Goal: Communication & Community: Answer question/provide support

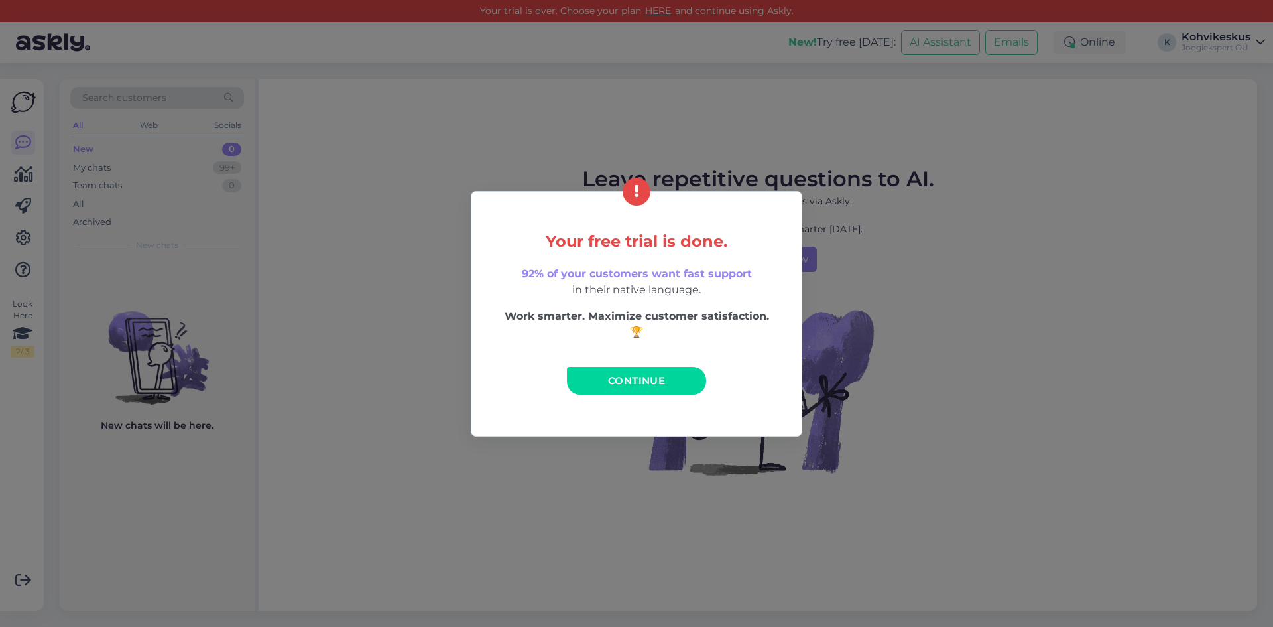
click at [619, 388] on link "Continue" at bounding box center [636, 381] width 139 height 28
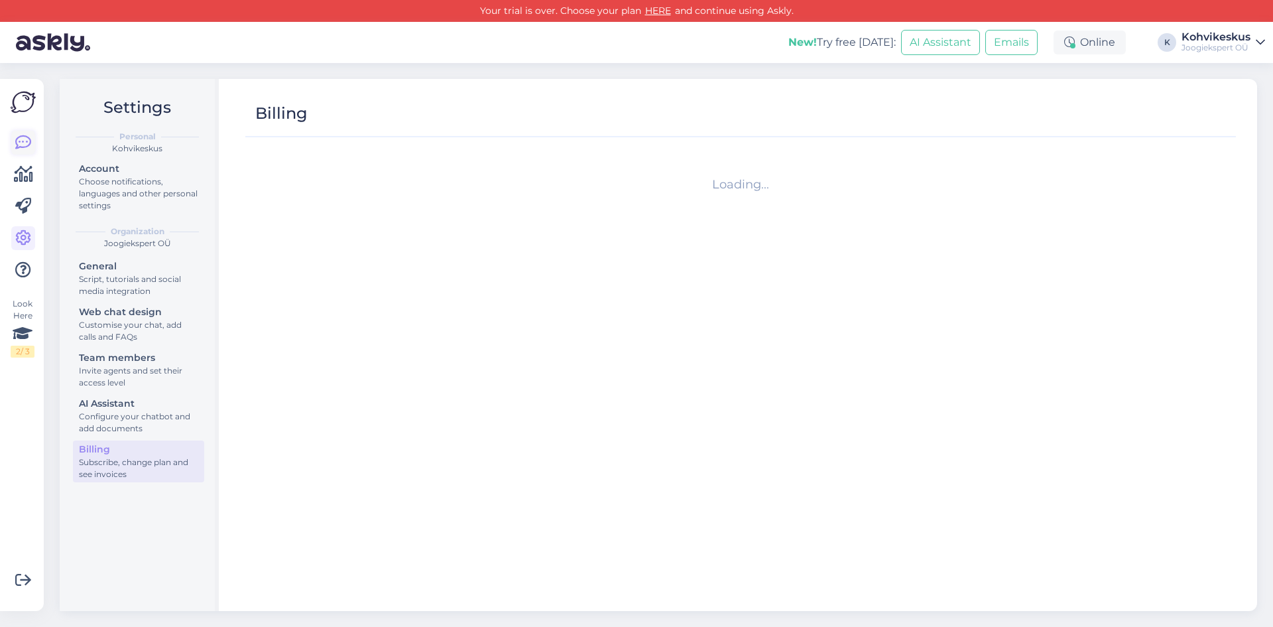
click at [21, 144] on icon at bounding box center [23, 143] width 16 height 16
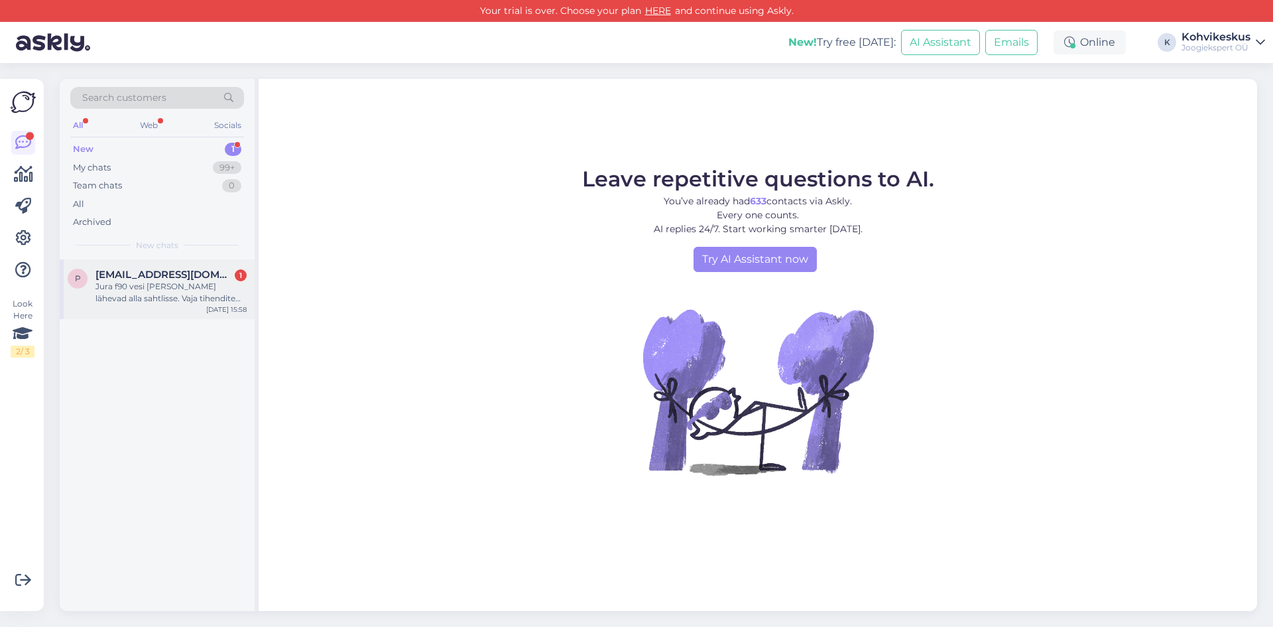
click at [134, 281] on div "Jura f90 vesi [PERSON_NAME] lähevad alla sahtlisse. Vaja tihendite vahetus ja h…" at bounding box center [170, 292] width 151 height 24
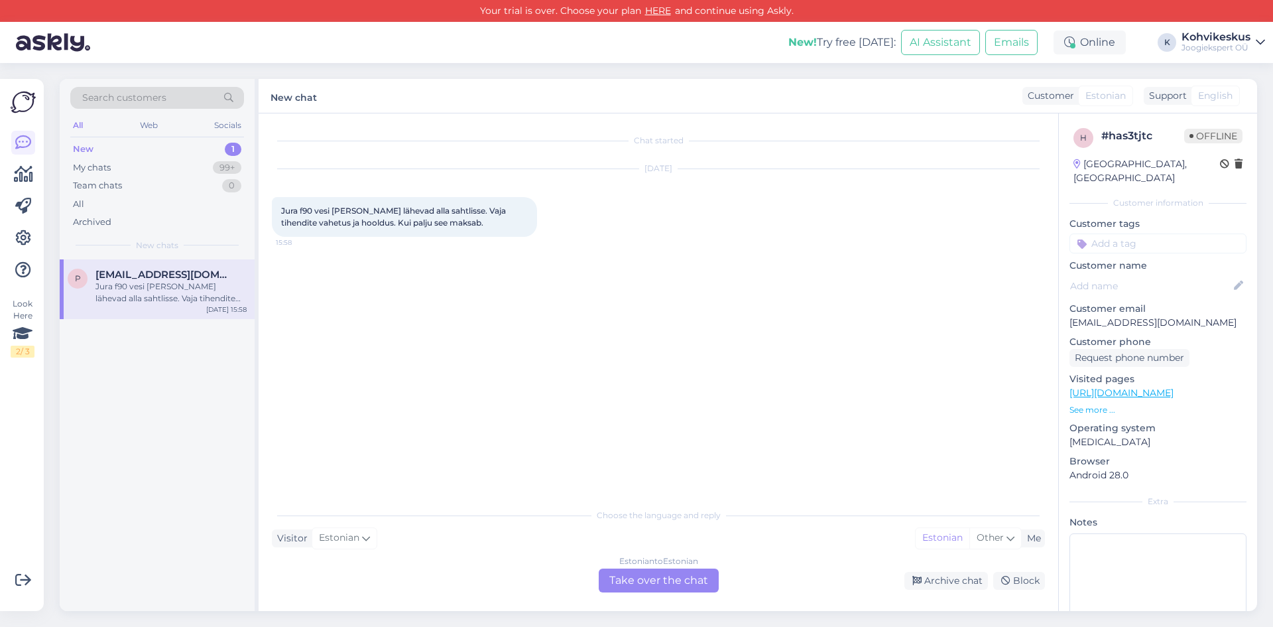
click at [678, 578] on div "Estonian to Estonian Take over the chat" at bounding box center [659, 580] width 120 height 24
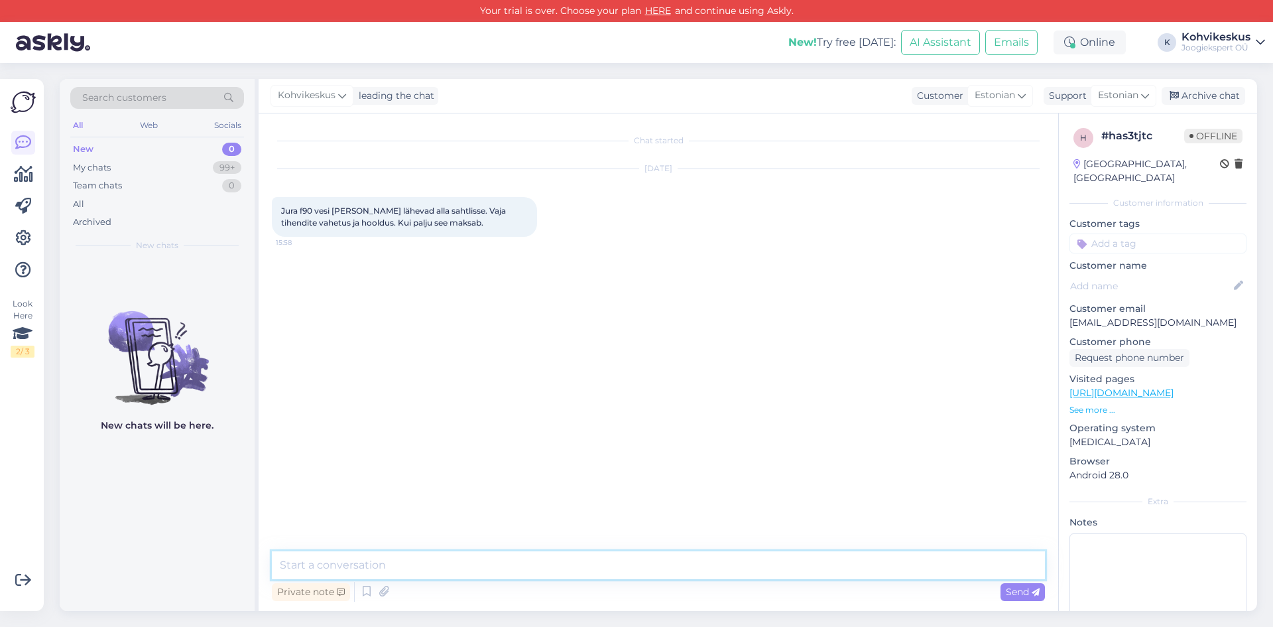
click at [402, 566] on textarea at bounding box center [658, 565] width 773 height 28
type textarea "Tere! Hoolduse hinnad algavad 70-80 eurost ning vastavalt varuosade kulule kuju…"
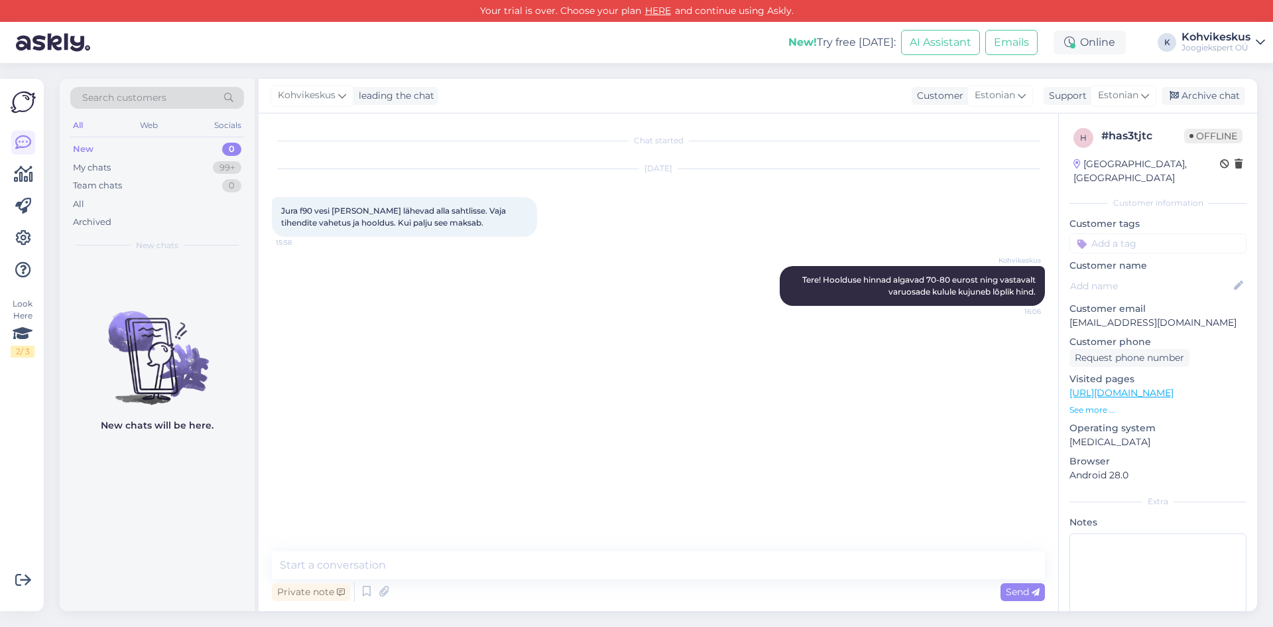
click at [512, 72] on div "Search customers All Web Socials New 0 My chats 99+ Team chats 0 All Archived N…" at bounding box center [662, 345] width 1221 height 564
